Goal: Obtain resource: Download file/media

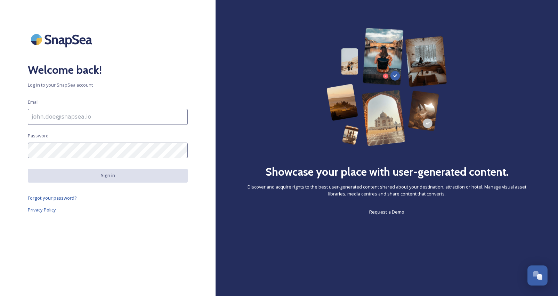
type input "[EMAIL_ADDRESS][DOMAIN_NAME]"
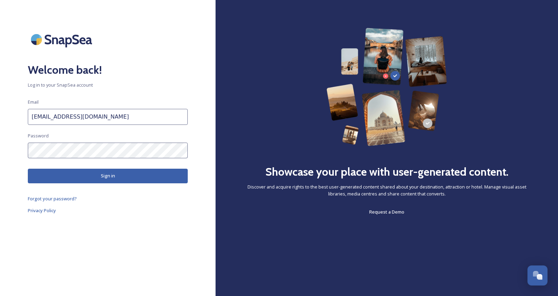
click at [106, 171] on button "Sign in" at bounding box center [108, 176] width 160 height 14
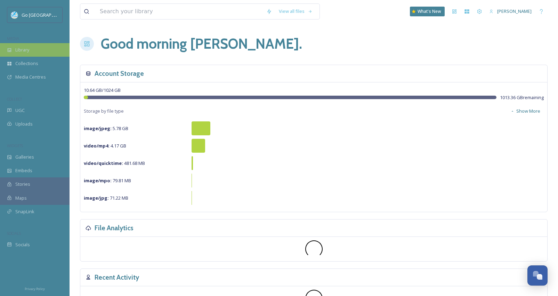
click at [27, 54] on div "Library" at bounding box center [35, 50] width 70 height 14
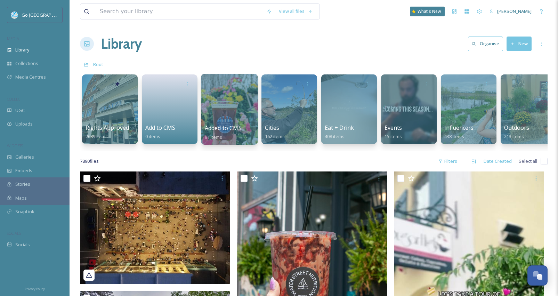
click at [213, 122] on div at bounding box center [229, 109] width 57 height 71
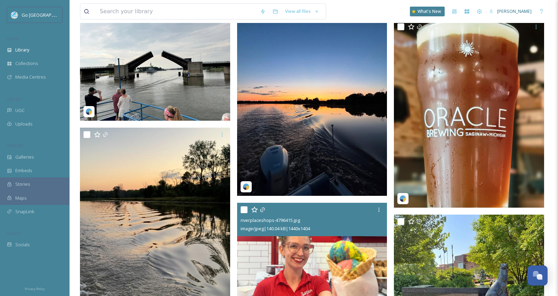
scroll to position [279, 0]
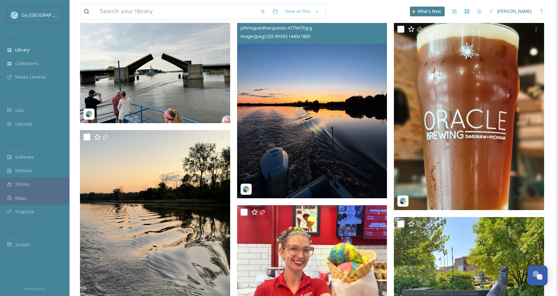
click at [337, 133] on img at bounding box center [312, 104] width 150 height 188
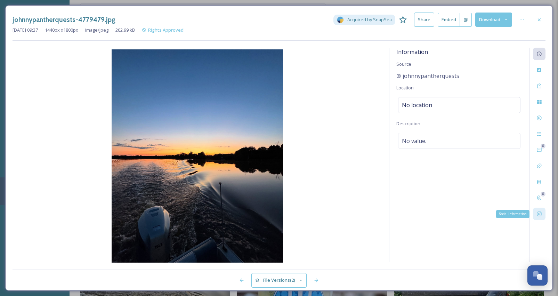
click at [539, 210] on div "Social Information" at bounding box center [539, 214] width 13 height 13
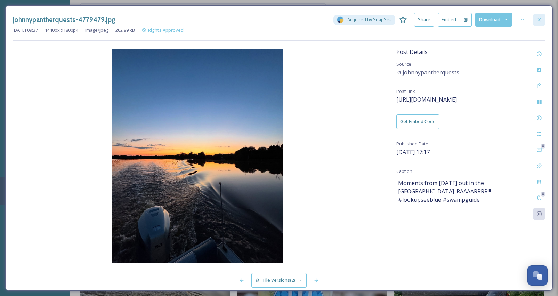
click at [541, 19] on icon at bounding box center [540, 20] width 6 height 6
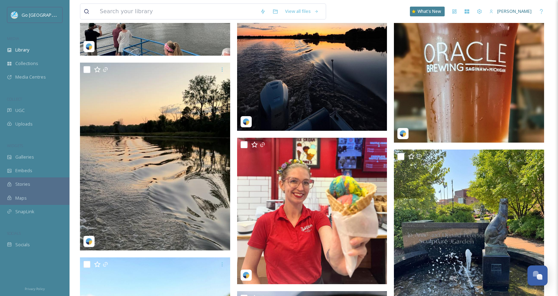
scroll to position [368, 0]
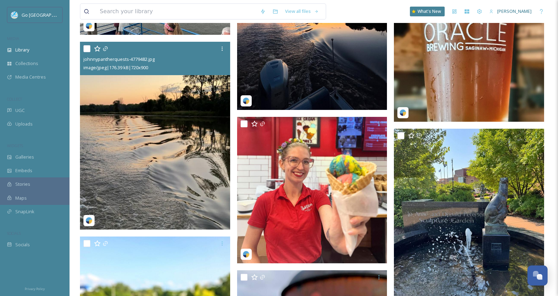
click at [174, 175] on img at bounding box center [155, 136] width 150 height 188
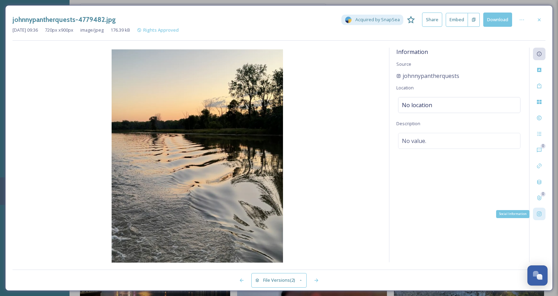
click at [541, 214] on icon at bounding box center [540, 214] width 6 height 6
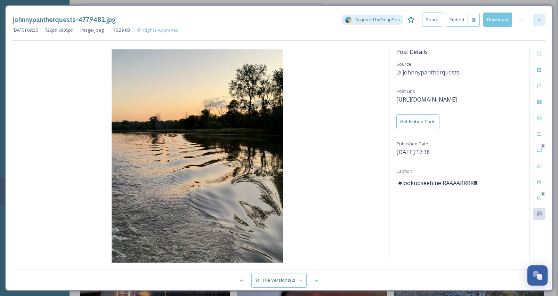
click at [540, 17] on icon at bounding box center [540, 20] width 6 height 6
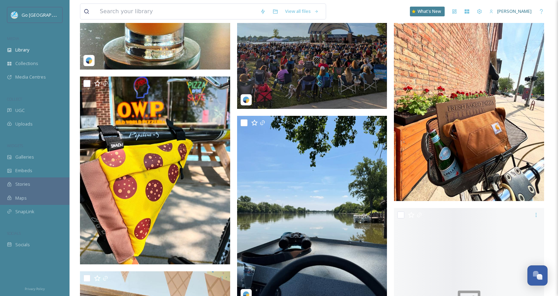
scroll to position [1449, 0]
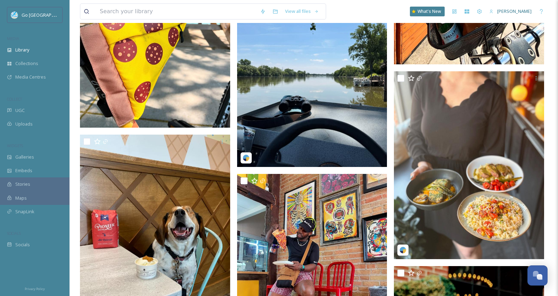
click at [292, 142] on img at bounding box center [312, 73] width 150 height 188
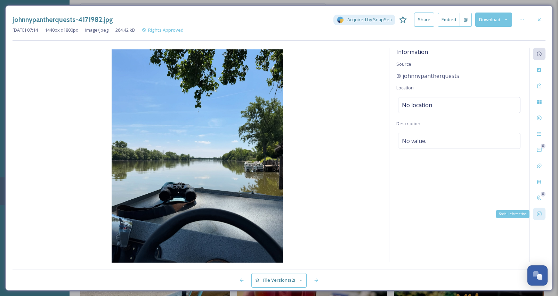
click at [538, 212] on icon at bounding box center [540, 214] width 6 height 6
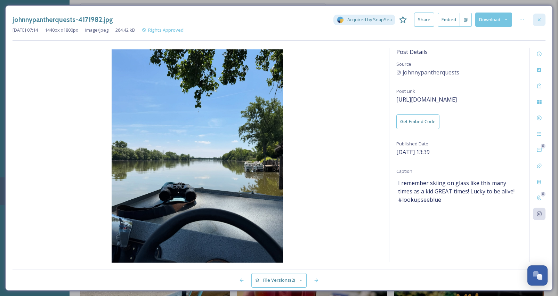
click at [539, 22] on icon at bounding box center [540, 20] width 6 height 6
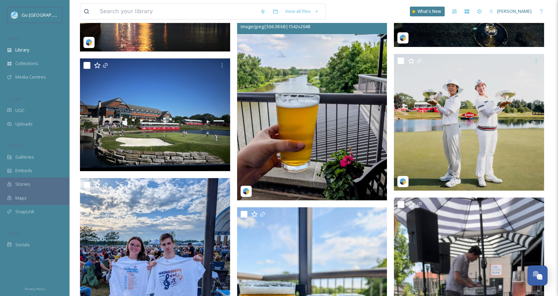
scroll to position [831, 0]
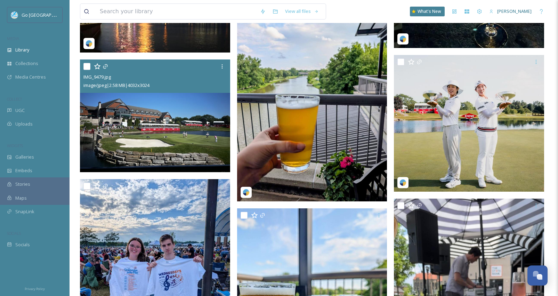
click at [160, 151] on img at bounding box center [155, 115] width 150 height 113
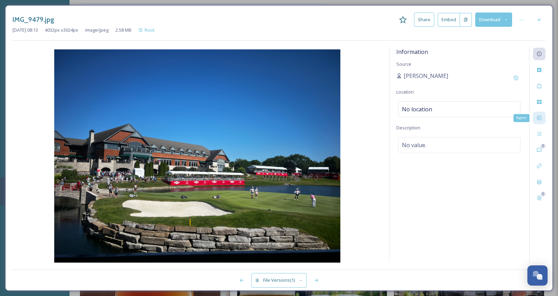
click at [536, 116] on div "Rights" at bounding box center [539, 118] width 13 height 13
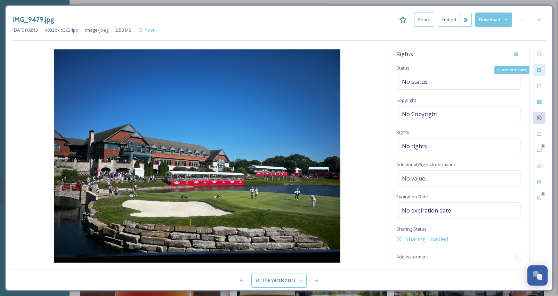
click at [540, 70] on icon at bounding box center [540, 70] width 6 height 6
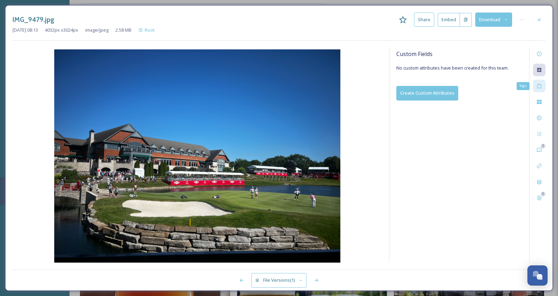
click at [538, 88] on icon at bounding box center [539, 85] width 4 height 5
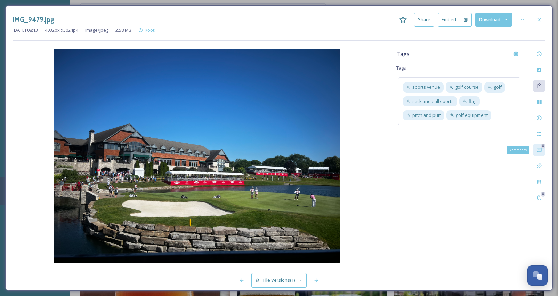
click at [539, 151] on icon at bounding box center [539, 150] width 5 height 5
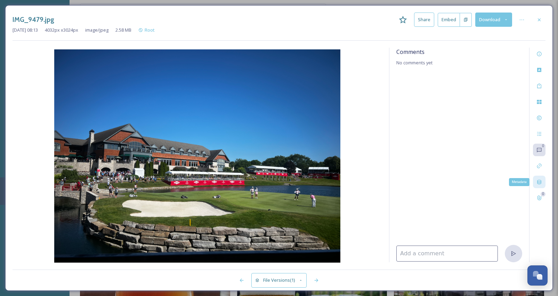
click at [536, 182] on div "Metadata" at bounding box center [539, 182] width 13 height 13
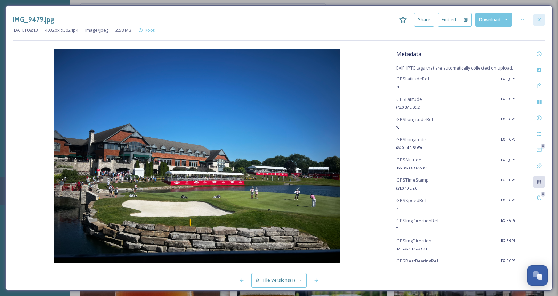
click at [541, 19] on icon at bounding box center [540, 20] width 6 height 6
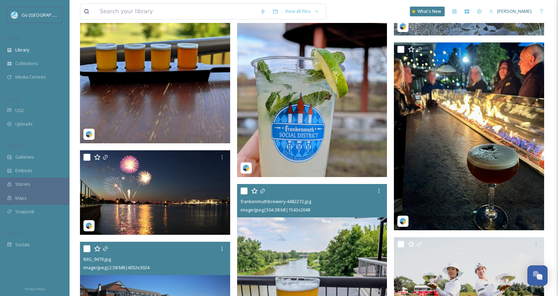
scroll to position [610, 0]
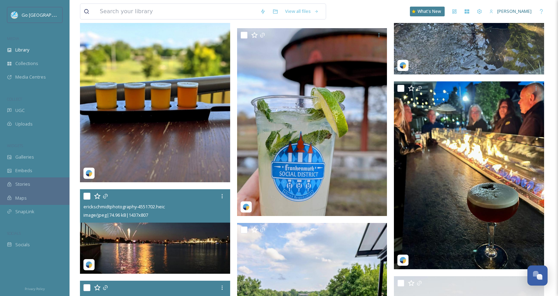
click at [197, 235] on img at bounding box center [155, 231] width 150 height 85
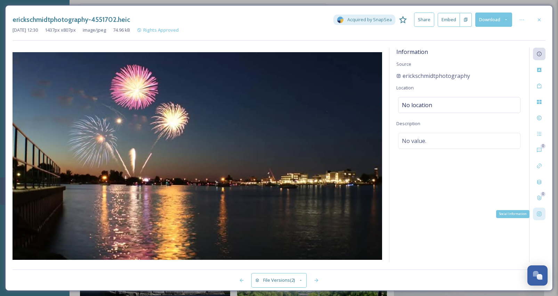
click at [543, 217] on div "Social Information" at bounding box center [539, 214] width 13 height 13
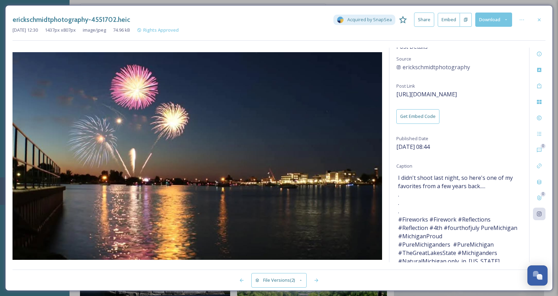
scroll to position [2, 0]
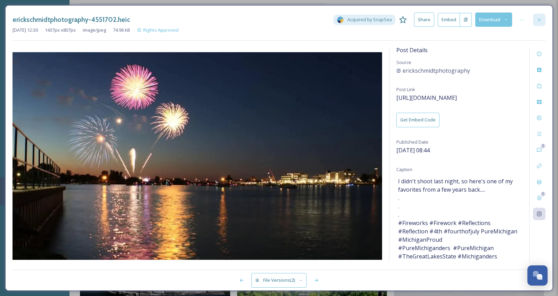
click at [536, 23] on div at bounding box center [539, 20] width 13 height 13
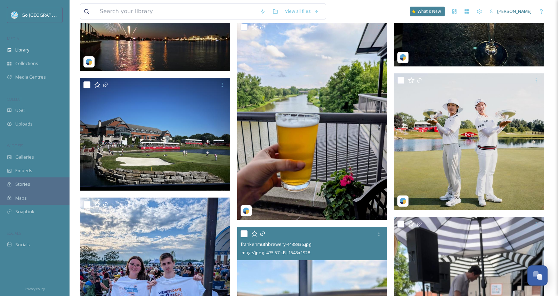
scroll to position [767, 0]
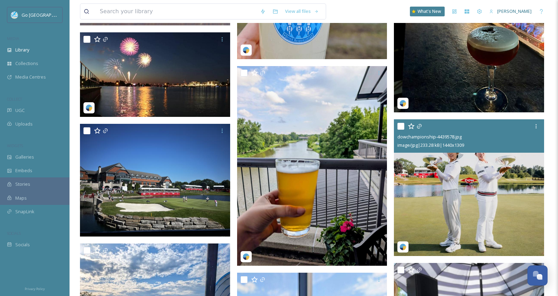
click at [507, 209] on img at bounding box center [469, 187] width 150 height 137
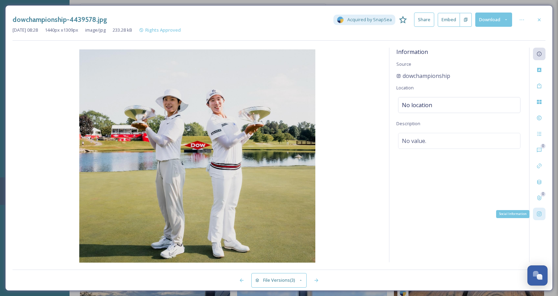
click at [539, 218] on div "Social Information" at bounding box center [539, 214] width 13 height 13
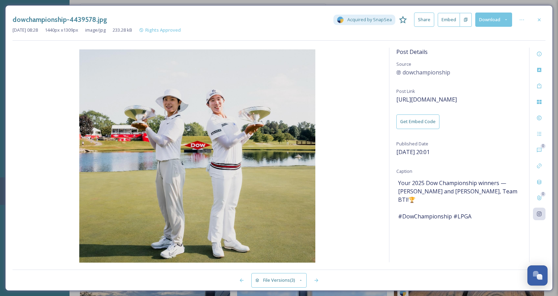
click at [452, 189] on span "Your 2025 Dow Championship winners — [PERSON_NAME] and [PERSON_NAME], Team BTI!…" at bounding box center [459, 200] width 122 height 42
drag, startPoint x: 452, startPoint y: 189, endPoint x: 507, endPoint y: 181, distance: 54.8
click at [507, 181] on span "Your 2025 Dow Championship winners — [PERSON_NAME] and [PERSON_NAME], Team BTI!…" at bounding box center [459, 200] width 122 height 42
copy span "[PERSON_NAME] Im and [PERSON_NAME]"
click at [541, 19] on icon at bounding box center [540, 20] width 6 height 6
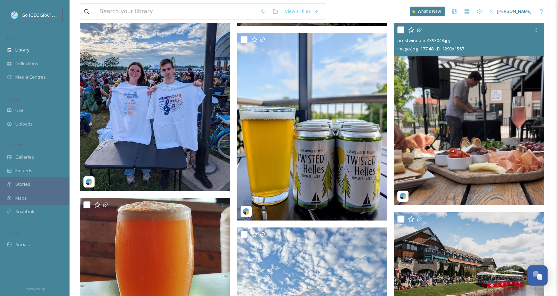
scroll to position [1011, 0]
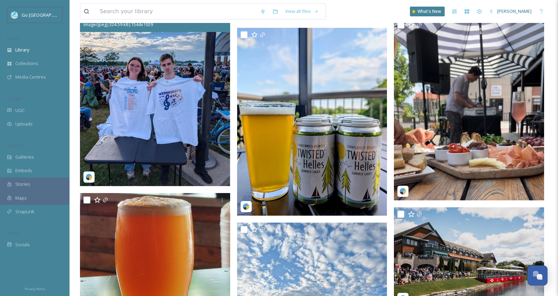
click at [136, 160] on img at bounding box center [155, 92] width 150 height 187
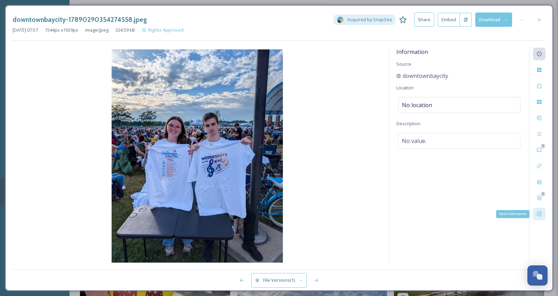
click at [539, 217] on div "Social Information" at bounding box center [539, 214] width 13 height 13
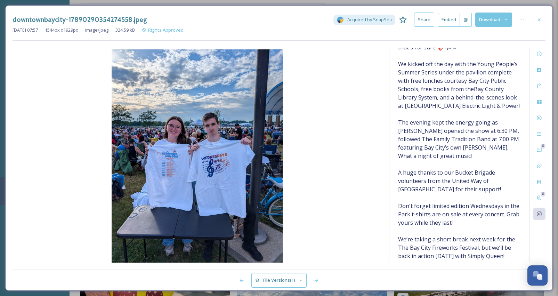
scroll to position [144, 0]
click at [540, 18] on icon at bounding box center [540, 20] width 6 height 6
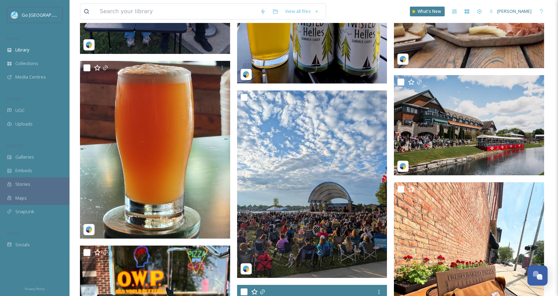
scroll to position [1238, 0]
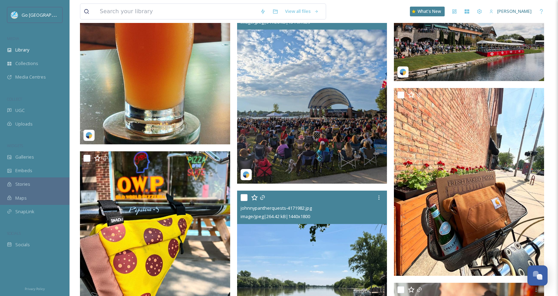
click at [288, 145] on img at bounding box center [312, 89] width 150 height 187
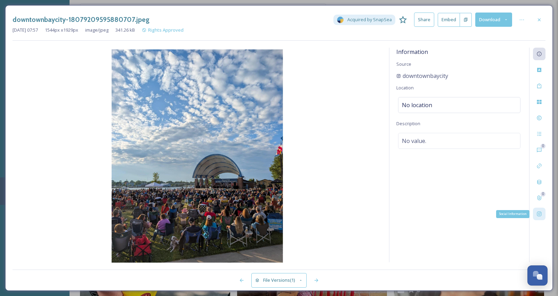
click at [543, 216] on div "Social Information" at bounding box center [539, 214] width 13 height 13
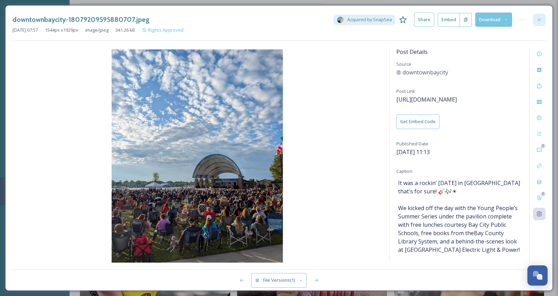
click at [539, 20] on icon at bounding box center [540, 20] width 6 height 6
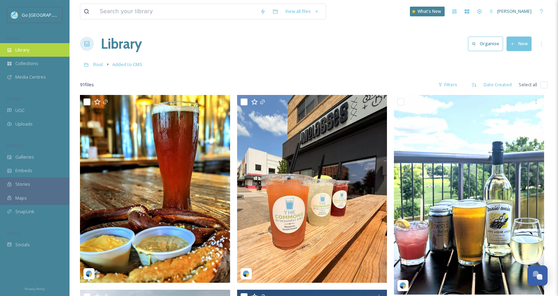
click at [19, 55] on div "Library" at bounding box center [35, 50] width 70 height 14
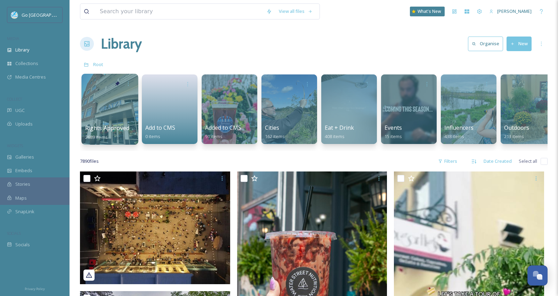
click at [106, 104] on div at bounding box center [109, 109] width 57 height 71
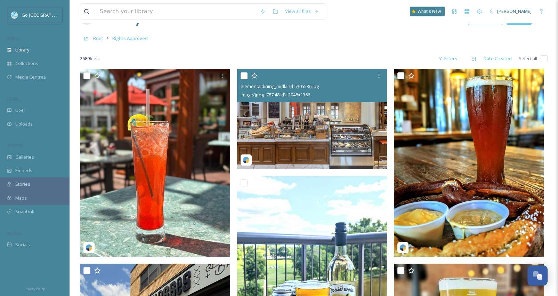
scroll to position [26, 0]
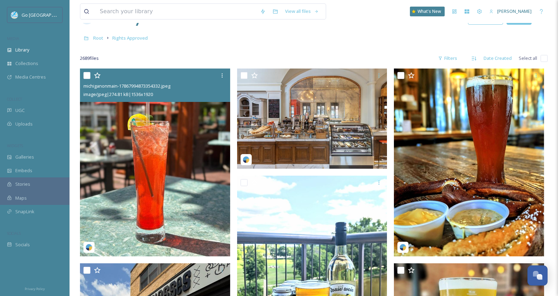
click at [86, 74] on input "checkbox" at bounding box center [86, 75] width 7 height 7
checkbox input "true"
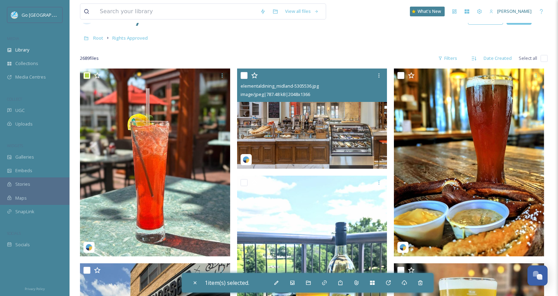
click at [245, 75] on input "checkbox" at bounding box center [244, 75] width 7 height 7
checkbox input "true"
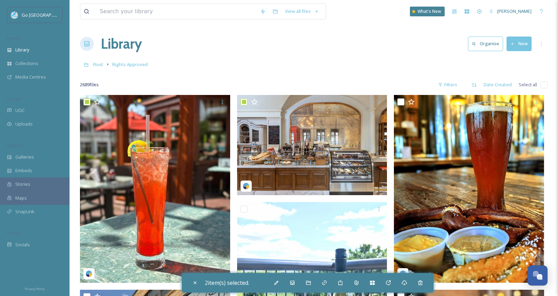
scroll to position [0, 0]
click at [410, 283] on div "Download" at bounding box center [404, 282] width 13 height 13
click at [311, 283] on icon at bounding box center [309, 283] width 6 height 6
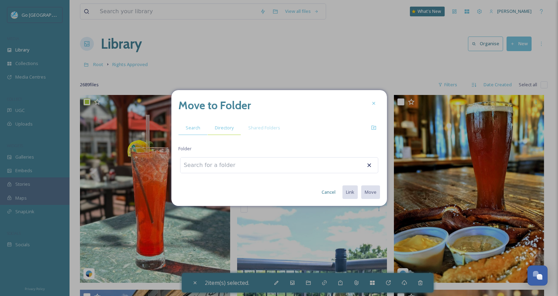
click at [224, 129] on span "Directory" at bounding box center [224, 128] width 19 height 7
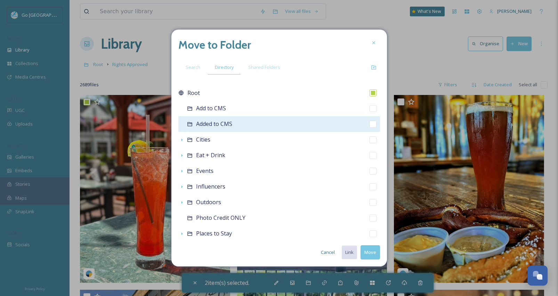
click at [216, 126] on span "Added to CMS" at bounding box center [214, 124] width 36 height 8
checkbox input "false"
checkbox input "true"
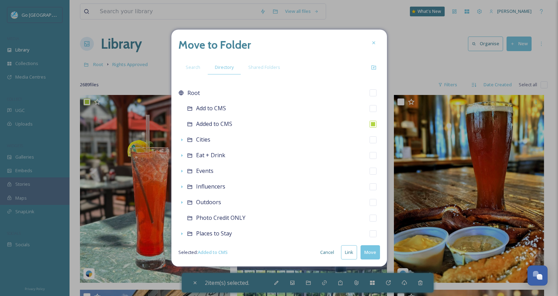
click at [348, 253] on button "Link" at bounding box center [349, 252] width 16 height 14
checkbox input "true"
checkbox input "false"
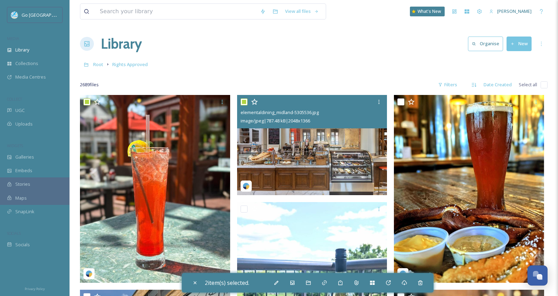
click at [276, 177] on img at bounding box center [312, 145] width 150 height 100
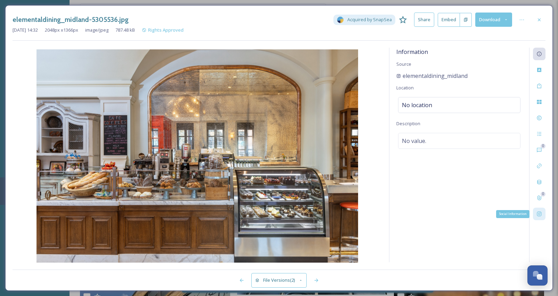
click at [542, 210] on div "Social Information" at bounding box center [539, 214] width 13 height 13
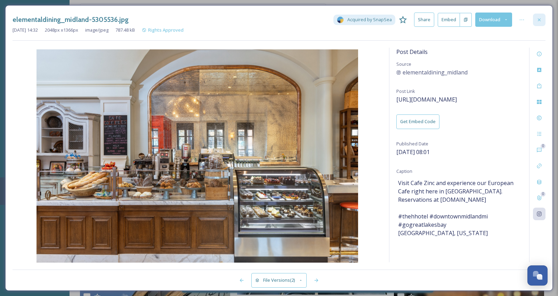
click at [539, 19] on icon at bounding box center [540, 20] width 6 height 6
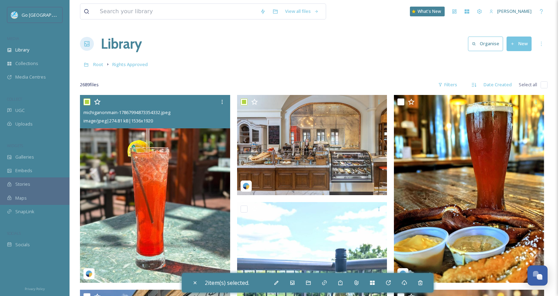
click at [168, 187] on img at bounding box center [155, 189] width 150 height 188
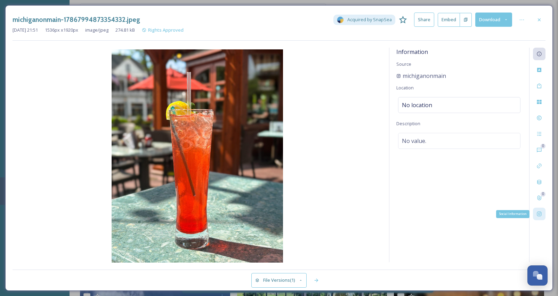
click at [537, 216] on icon at bounding box center [540, 214] width 6 height 6
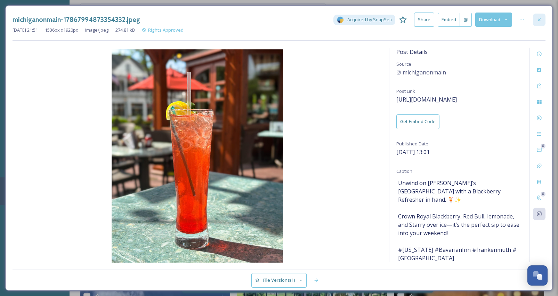
click at [540, 19] on icon at bounding box center [540, 20] width 6 height 6
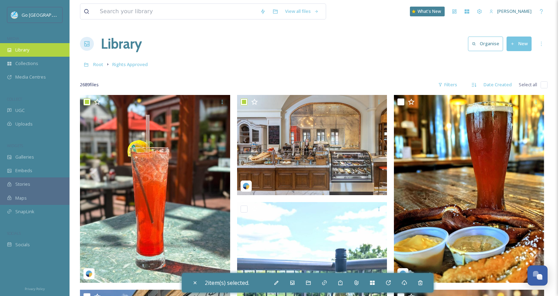
click at [29, 51] on span "Library" at bounding box center [22, 50] width 14 height 7
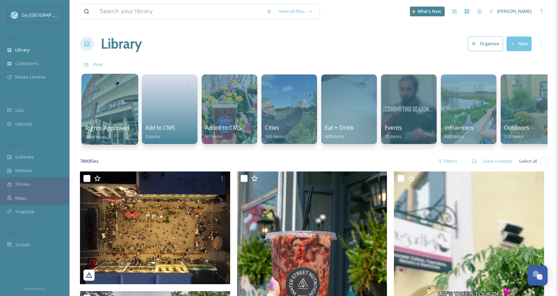
click at [119, 110] on div at bounding box center [109, 109] width 57 height 71
